Goal: Transaction & Acquisition: Purchase product/service

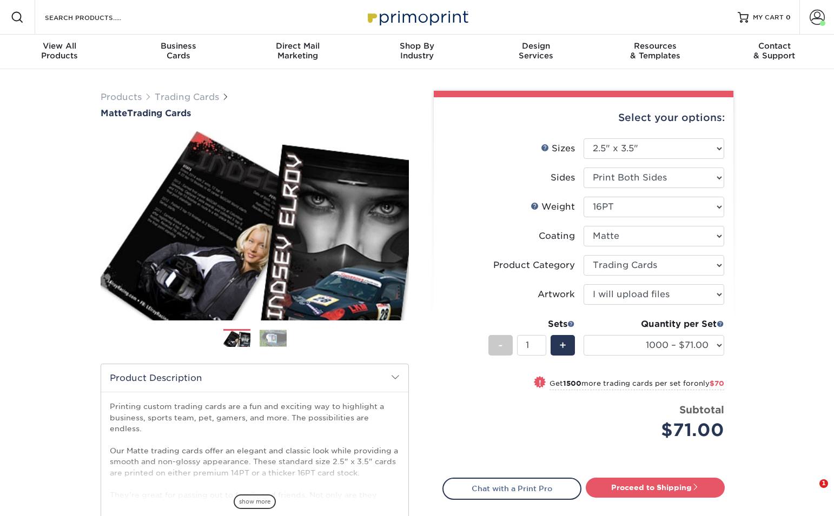
select select "2.50x3.50"
select select "c2f9bce9-36c2-409d-b101-c29d9d031e18"
select select "upload"
select select "1000 – $71.00"
click at [302, 15] on div "Resources Menu Search Products Account [PERSON_NAME] Account Dashboard Active O…" at bounding box center [417, 17] width 834 height 35
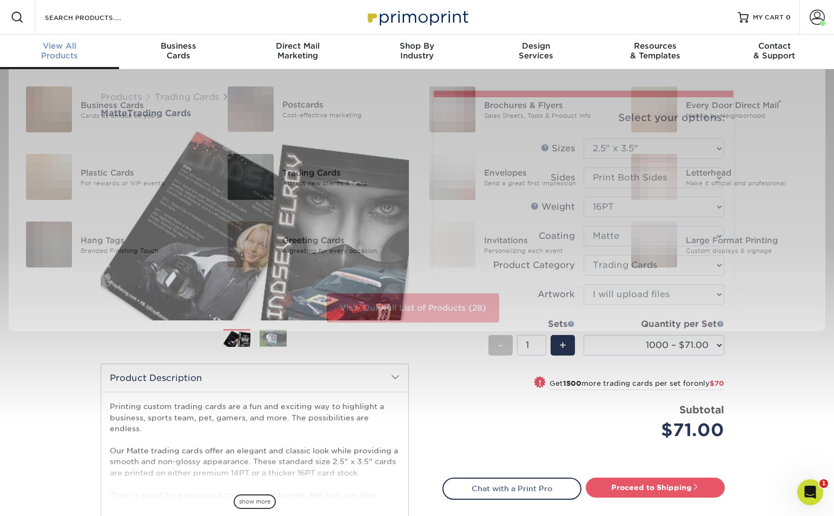
click at [56, 56] on div "View All Products" at bounding box center [59, 50] width 119 height 19
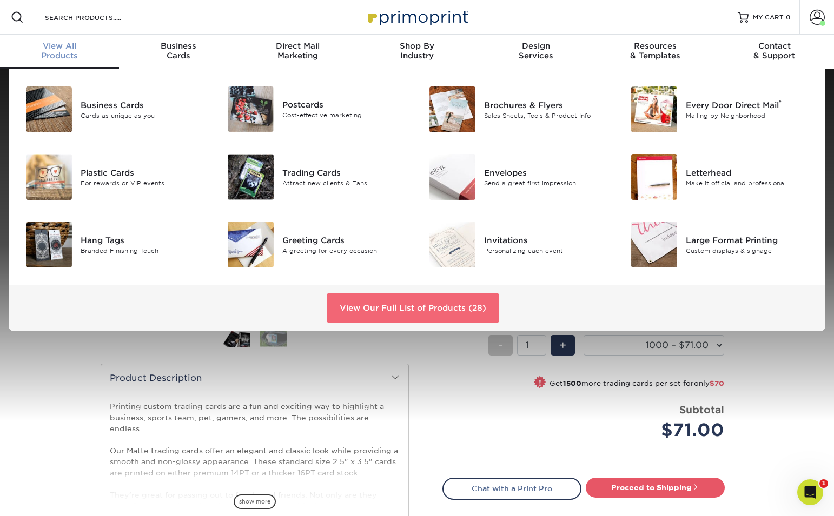
click at [392, 315] on link "View Our Full List of Products (28)" at bounding box center [412, 308] width 172 height 29
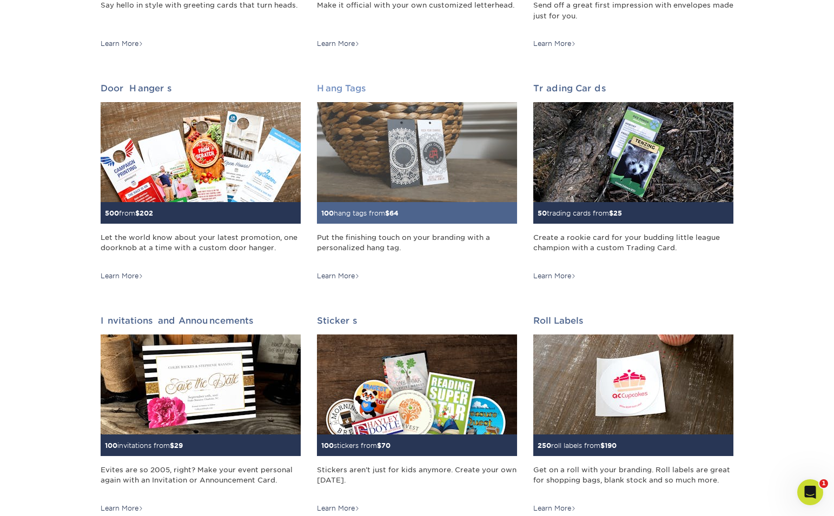
scroll to position [872, 0]
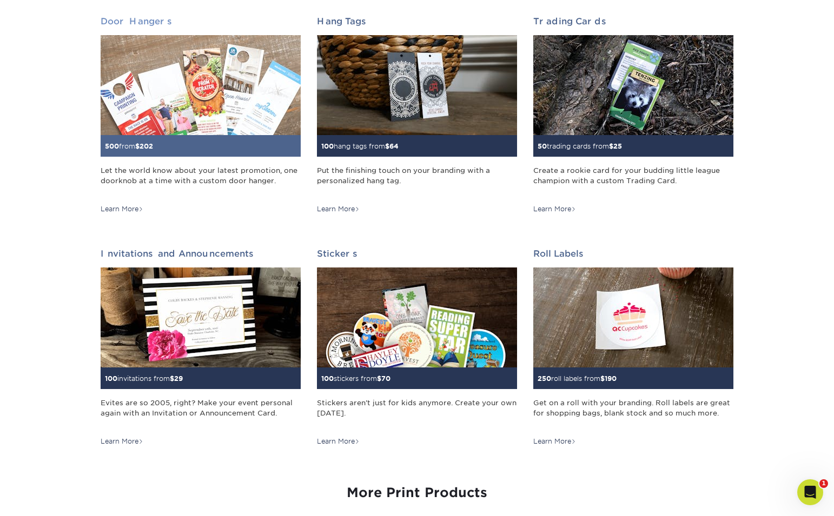
click at [195, 98] on img at bounding box center [201, 85] width 200 height 100
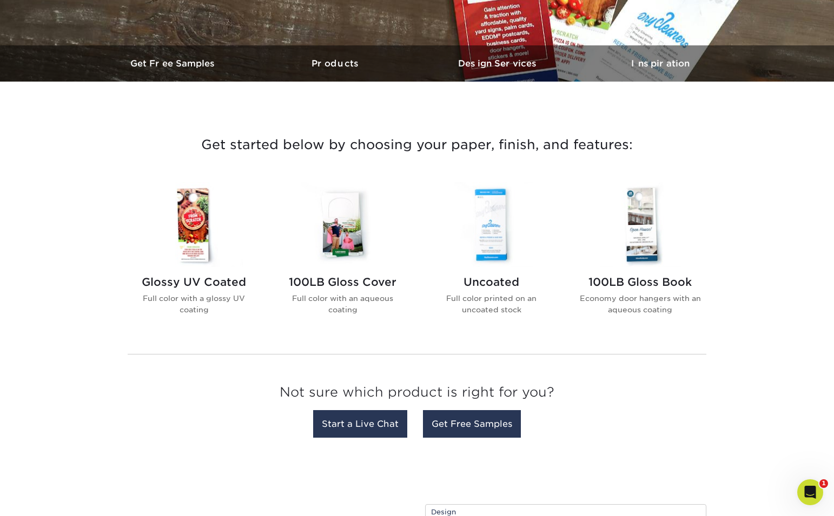
scroll to position [297, 0]
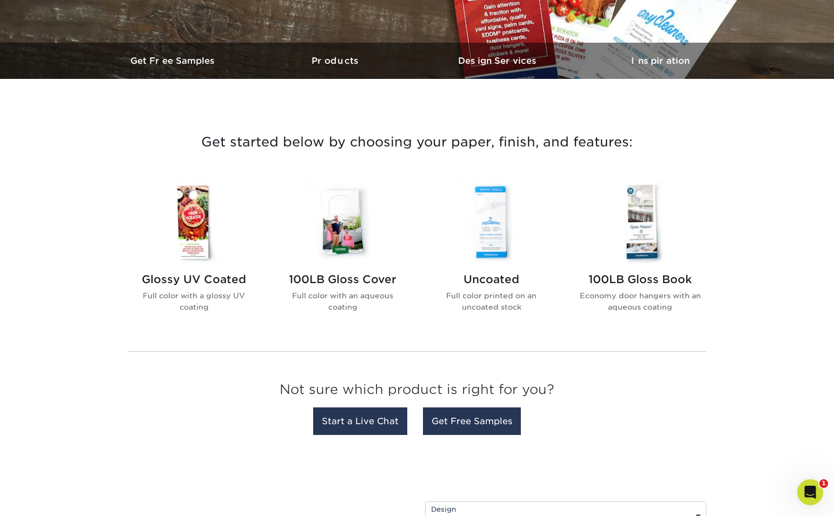
click at [185, 258] on img at bounding box center [193, 221] width 123 height 85
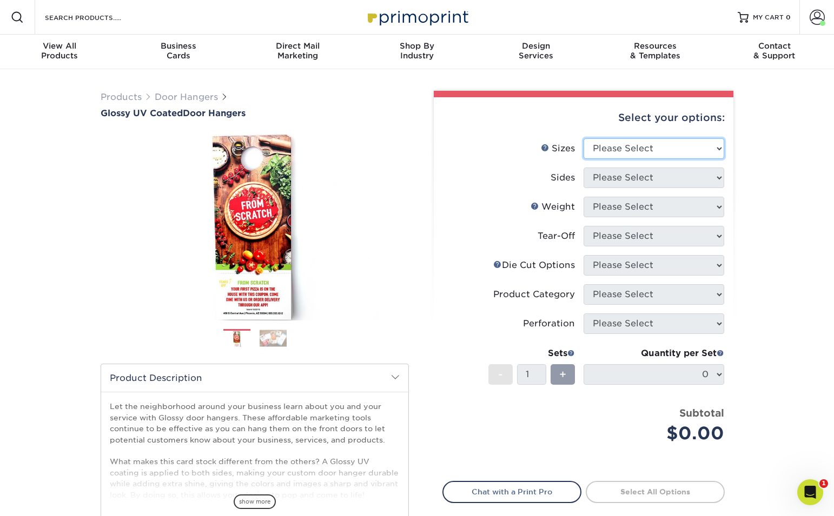
click at [688, 154] on select "Please Select 3.5" x 8.5" 3.5" x 11" 4" x 7" 4.25" x 11" 4.25" x 14"" at bounding box center [653, 148] width 141 height 21
select select "3.50x8.50"
click at [583, 138] on select "Please Select 3.5" x 8.5" 3.5" x 11" 4" x 7" 4.25" x 11" 4.25" x 14"" at bounding box center [653, 148] width 141 height 21
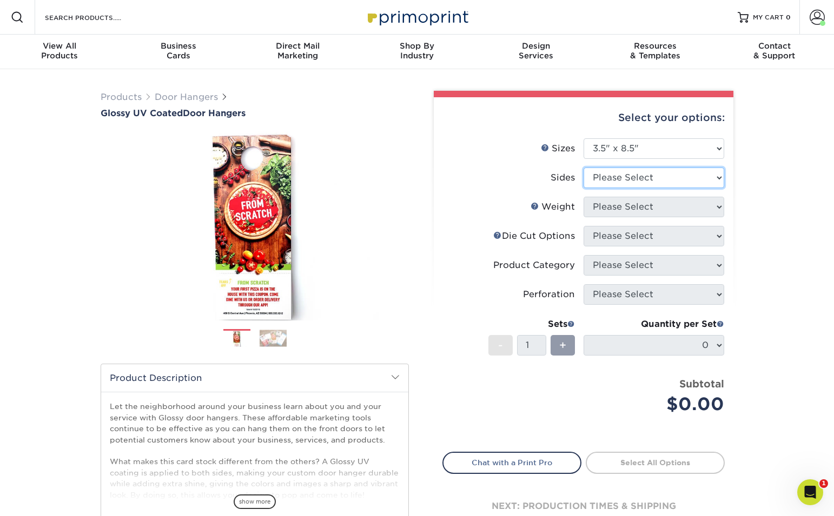
click at [656, 182] on select "Please Select Print Both Sides Print Front Only" at bounding box center [653, 178] width 141 height 21
select select "32d3c223-f82c-492b-b915-ba065a00862f"
click at [583, 168] on select "Please Select Print Both Sides Print Front Only" at bounding box center [653, 178] width 141 height 21
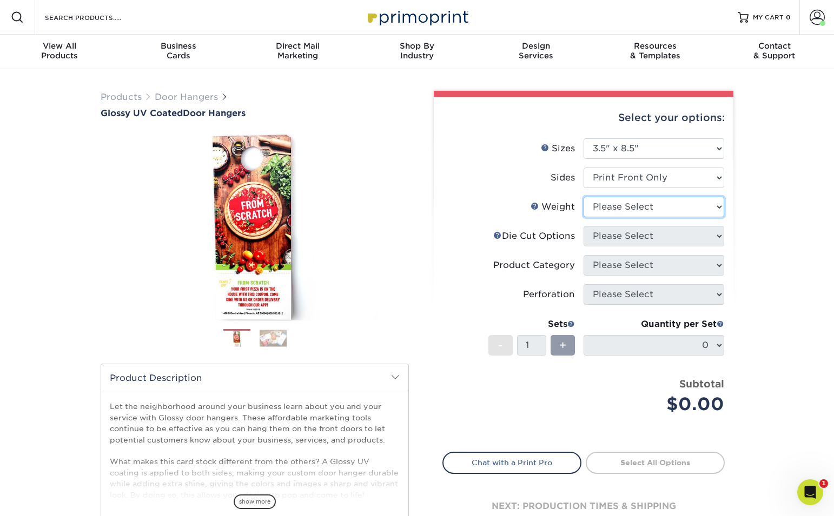
click at [664, 216] on select "Please Select 16PT 14PT" at bounding box center [653, 207] width 141 height 21
select select "16PT"
click at [583, 197] on select "Please Select 16PT 14PT" at bounding box center [653, 207] width 141 height 21
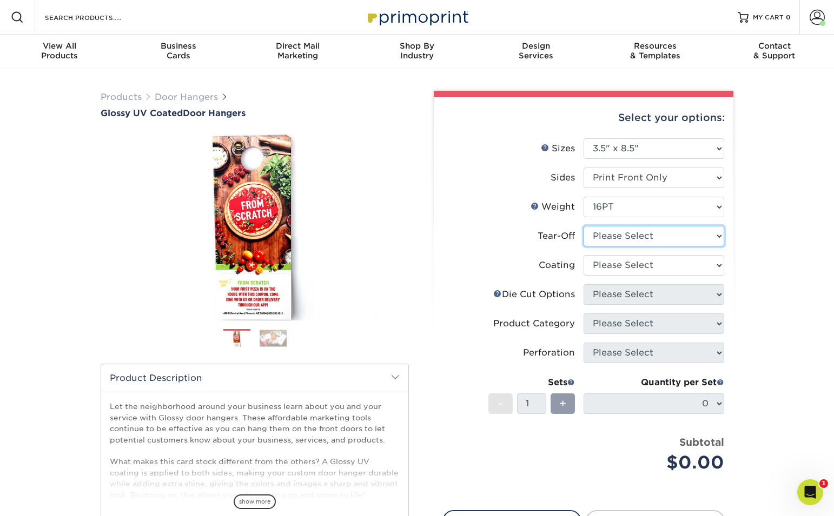
click at [659, 237] on select "Please Select Yes No" at bounding box center [653, 236] width 141 height 21
select select "0"
click at [583, 226] on select "Please Select Yes No" at bounding box center [653, 236] width 141 height 21
click at [645, 264] on select at bounding box center [653, 265] width 141 height 21
select select "1e8116af-acfc-44b1-83dc-8181aa338834"
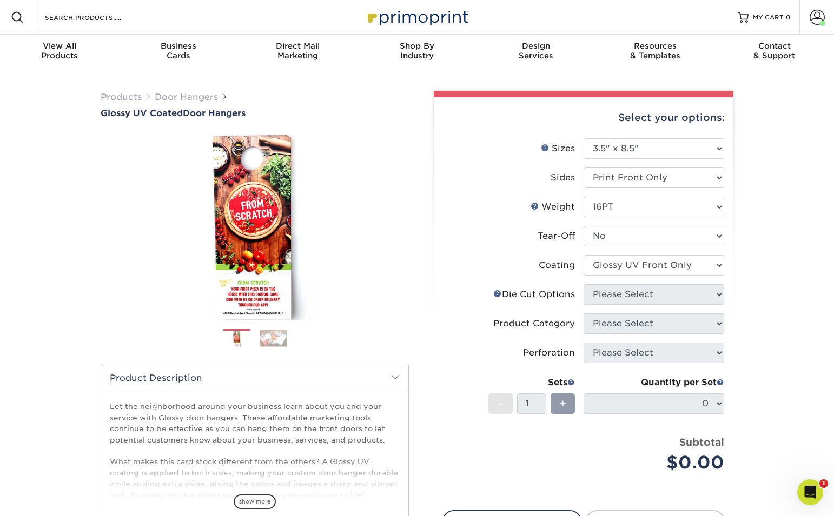
click at [583, 255] on select at bounding box center [653, 265] width 141 height 21
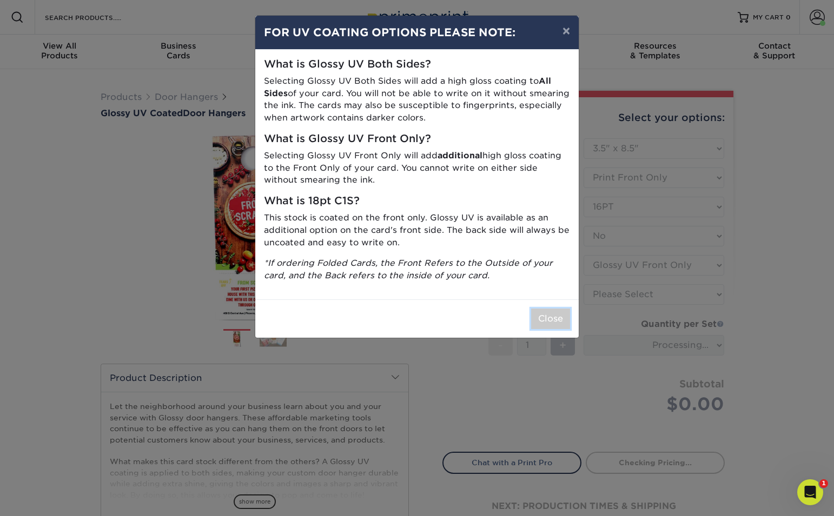
drag, startPoint x: 548, startPoint y: 315, endPoint x: 565, endPoint y: 312, distance: 16.9
click at [550, 315] on button "Close" at bounding box center [550, 319] width 39 height 21
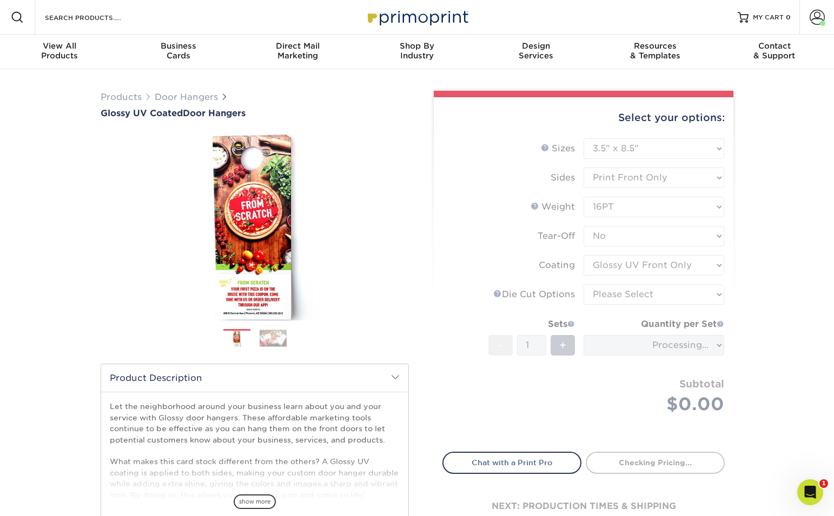
click at [656, 291] on form "Sizes Help Sizes Please Select 3.5" x 8.5" 3.5" x 11" 4" x 7" 4.25" x 11" 4.25"…" at bounding box center [583, 288] width 282 height 301
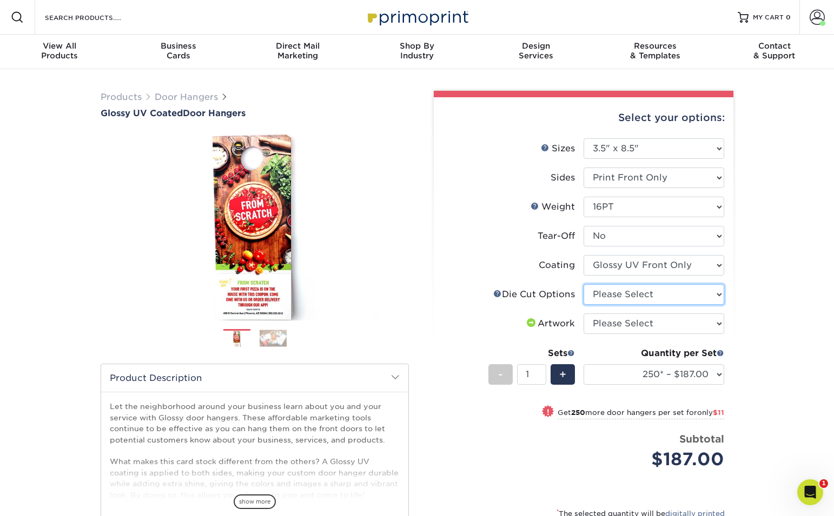
click at [660, 297] on select "Please Select Standard Die Cut Arch Die Cut Starburst Die Cut" at bounding box center [653, 294] width 141 height 21
select select "fe6a4ed8-5803-433c-b773-a25a7b955e98"
click at [583, 284] on select "Please Select Standard Die Cut Arch Die Cut Starburst Die Cut" at bounding box center [653, 294] width 141 height 21
click at [679, 319] on select "Please Select I will upload files I need a design - $100" at bounding box center [653, 324] width 141 height 21
select select "upload"
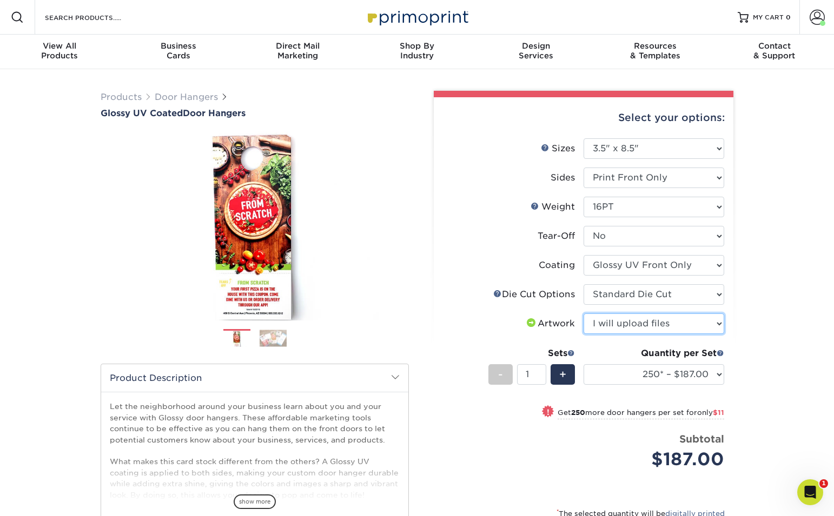
click at [583, 314] on select "Please Select I will upload files I need a design - $100" at bounding box center [653, 324] width 141 height 21
click at [706, 376] on select "250* – $187.00 500 – $198.00 1000 – $219.00 2500 – $329.00 5000 – $553.00 10000…" at bounding box center [653, 374] width 141 height 21
click at [583, 364] on select "250* – $187.00 500 – $198.00 1000 – $219.00 2500 – $329.00 5000 – $553.00 10000…" at bounding box center [653, 374] width 141 height 21
drag, startPoint x: 801, startPoint y: 363, endPoint x: 775, endPoint y: 370, distance: 26.2
click at [801, 363] on div "Products Door Hangers Glossy UV Coated Door Hangers Previous Next" at bounding box center [417, 361] width 834 height 585
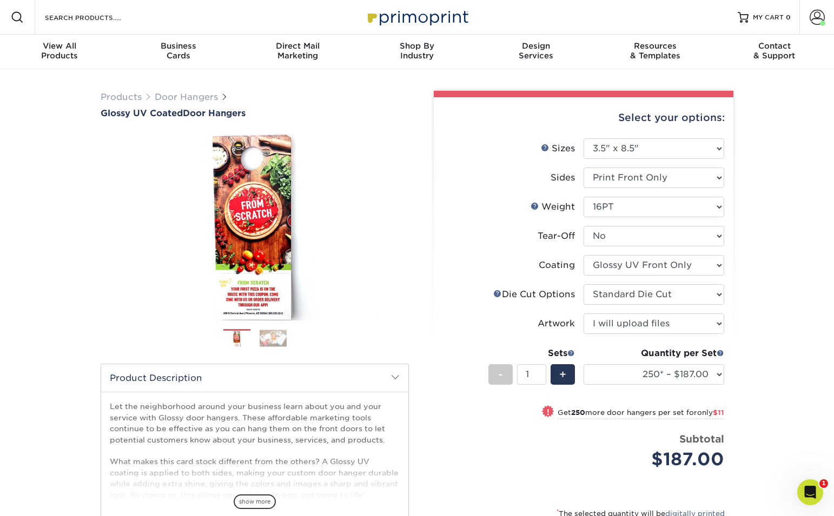
click at [765, 396] on div "Products Door Hangers Glossy UV Coated Door Hangers Previous Next" at bounding box center [417, 361] width 834 height 585
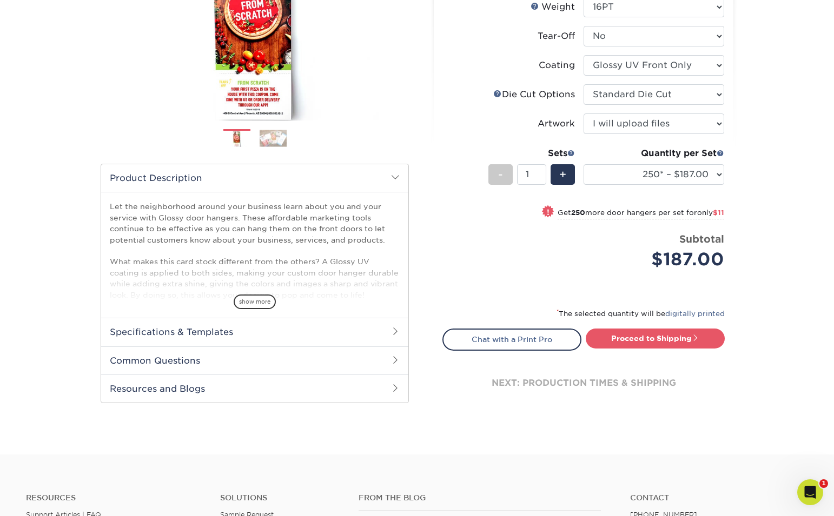
scroll to position [198, 0]
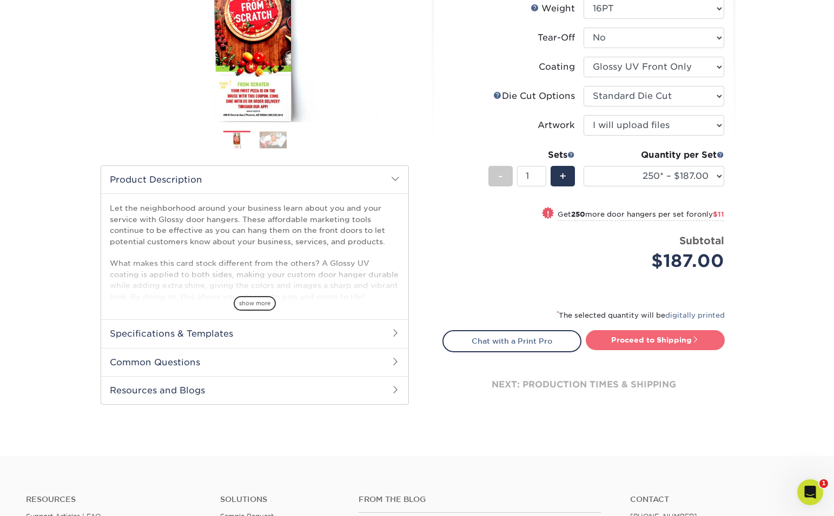
click at [629, 334] on link "Proceed to Shipping" at bounding box center [654, 339] width 139 height 19
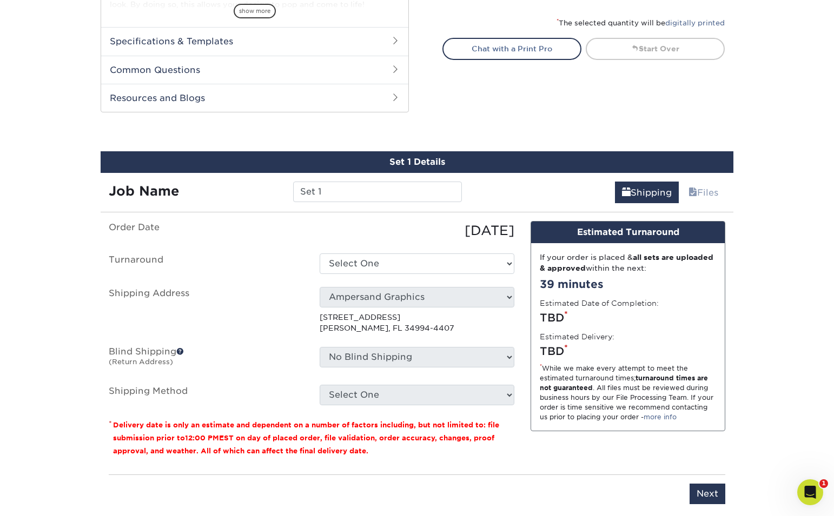
scroll to position [558, 0]
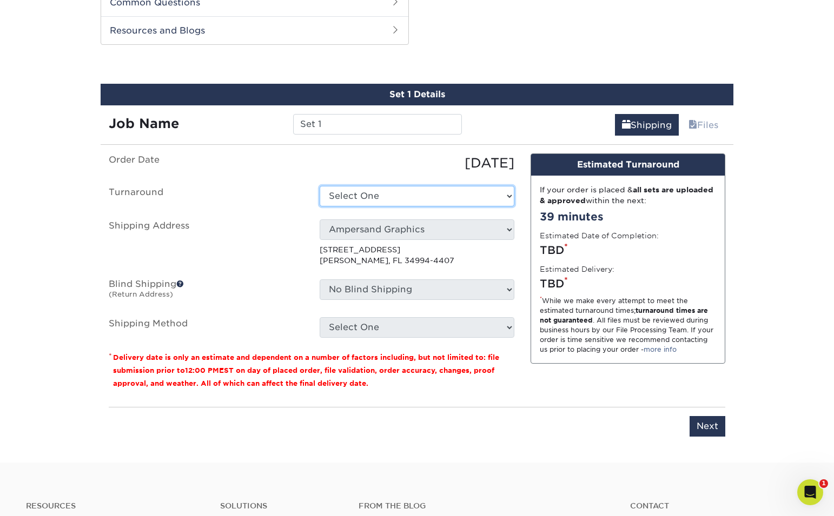
click at [429, 187] on select "Select One 2-4 Business Days 2 Day Next Business Day" at bounding box center [416, 196] width 195 height 21
select select "285719a2-0571-49b5-90ad-cde1100372f6"
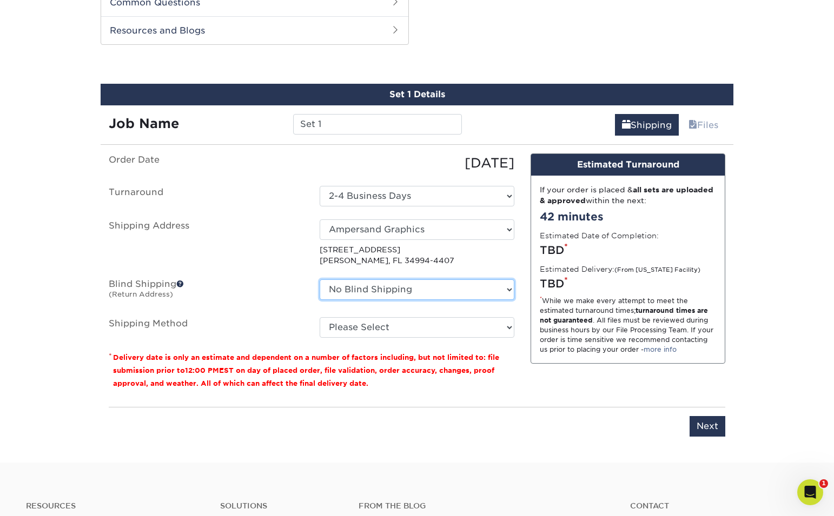
click at [430, 295] on select "No Blind Shipping Ampersand Graphics + Add New Address" at bounding box center [416, 289] width 195 height 21
select select "260382"
click at [319, 279] on select "No Blind Shipping Ampersand Graphics + Add New Address" at bounding box center [416, 289] width 195 height 21
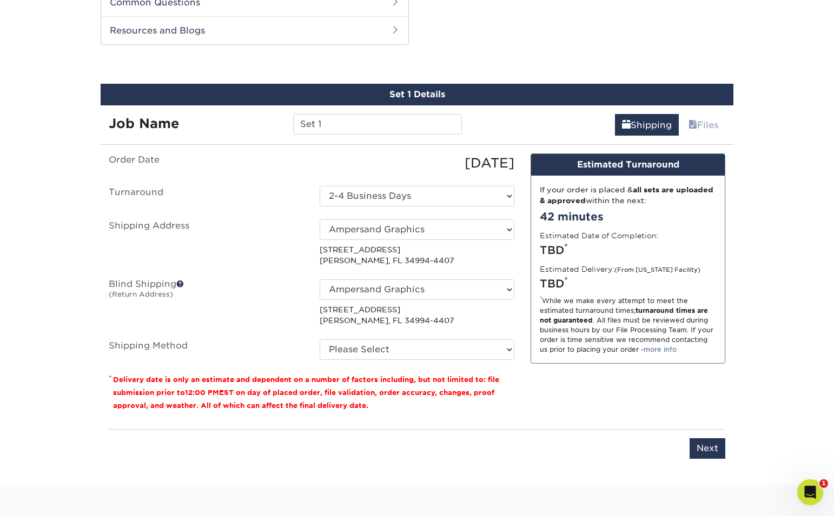
click at [416, 325] on p "553 Se Monterey Rd Stuart, FL 34994-4407" at bounding box center [416, 315] width 195 height 22
click at [426, 351] on select "Please Select Ground Shipping (+$16.21) 3 Day Shipping Service (+$19.95) 2 Day …" at bounding box center [416, 349] width 195 height 21
select select "03"
click at [319, 339] on select "Please Select Ground Shipping (+$16.21) 3 Day Shipping Service (+$19.95) 2 Day …" at bounding box center [416, 349] width 195 height 21
